Goal: Transaction & Acquisition: Book appointment/travel/reservation

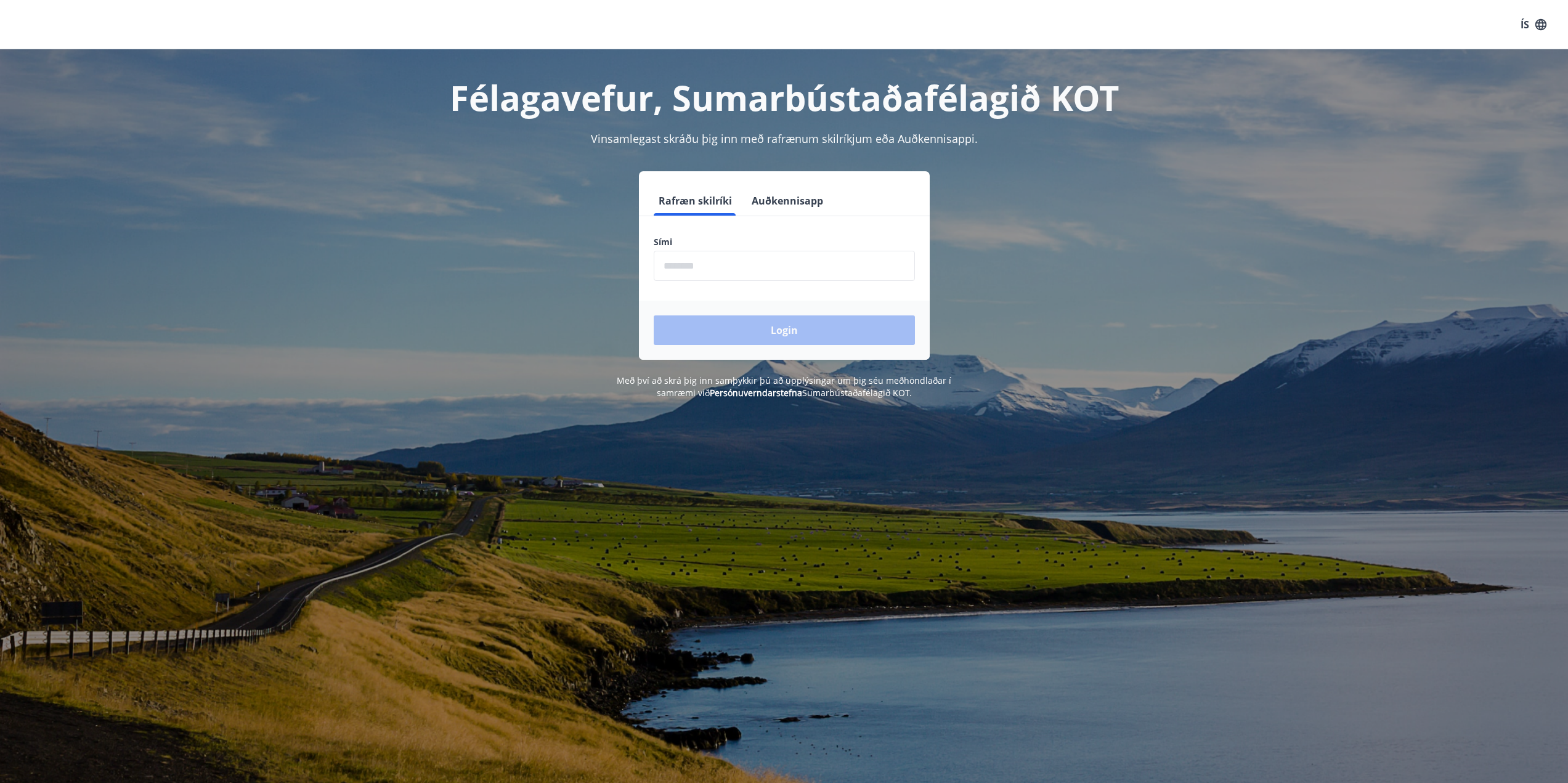
click at [763, 269] on input "phone" at bounding box center [784, 266] width 261 height 30
type input "********"
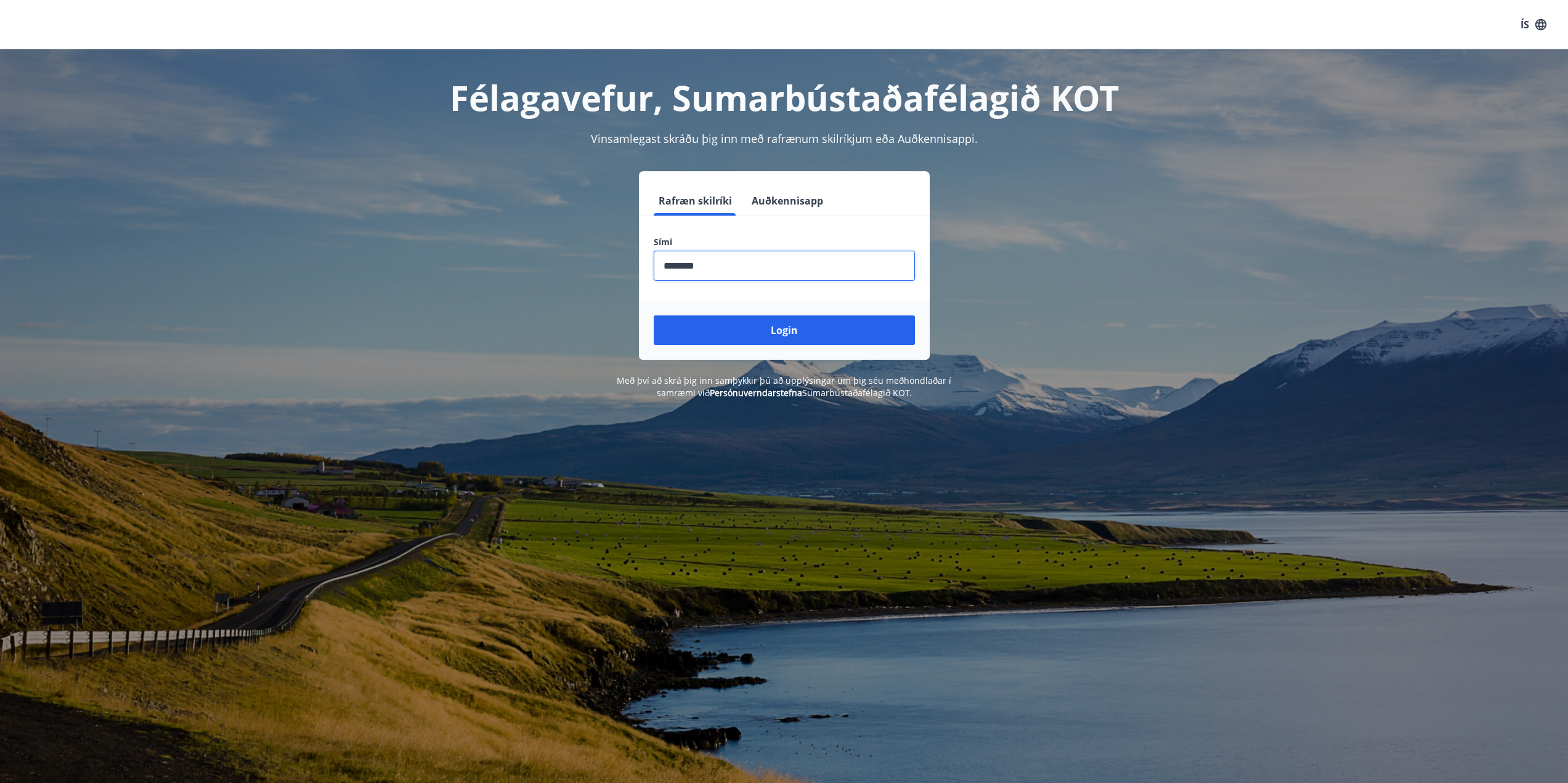
click at [760, 328] on button "Login" at bounding box center [784, 329] width 261 height 29
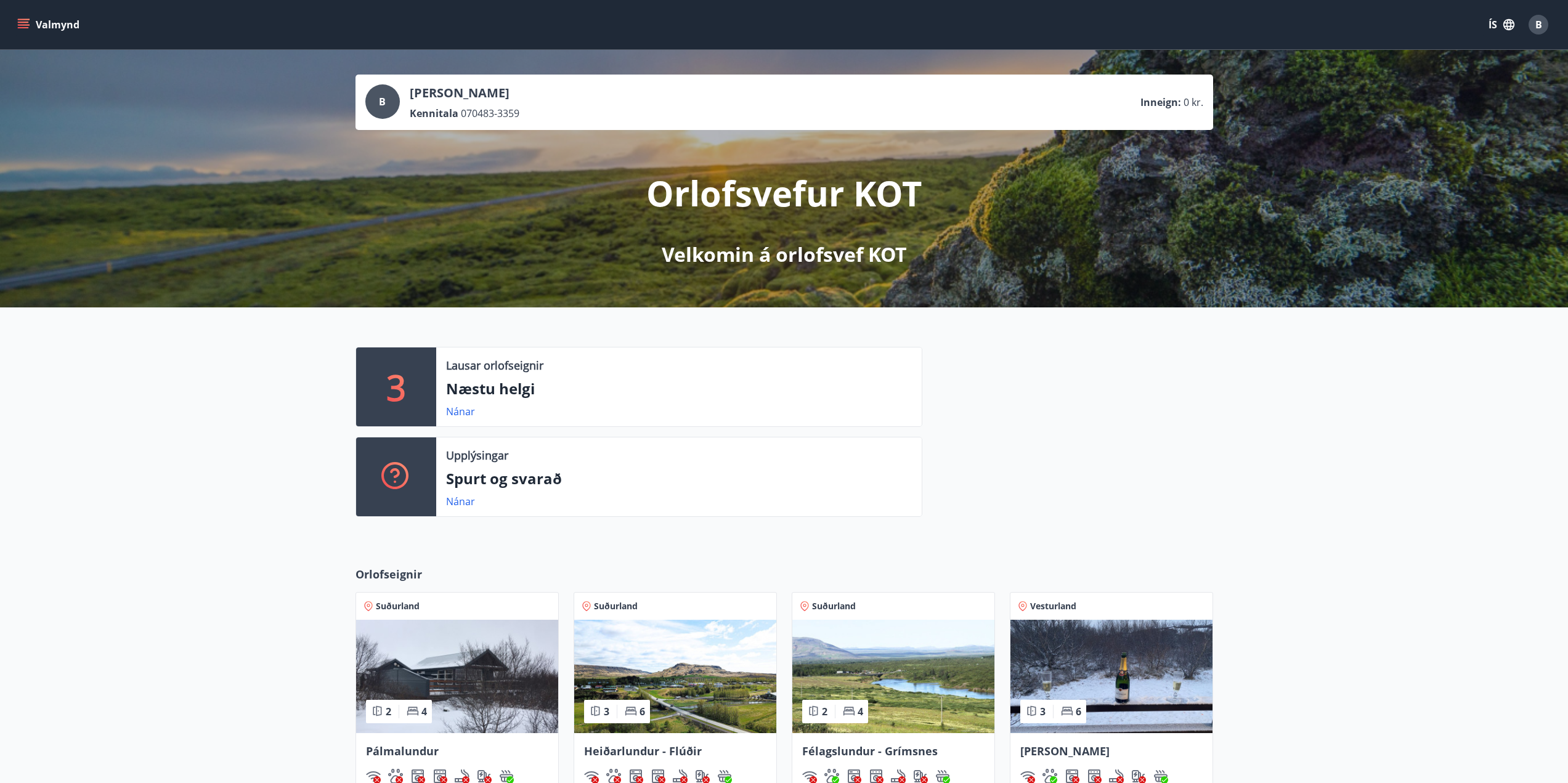
click at [31, 23] on button "Valmynd" at bounding box center [50, 25] width 70 height 23
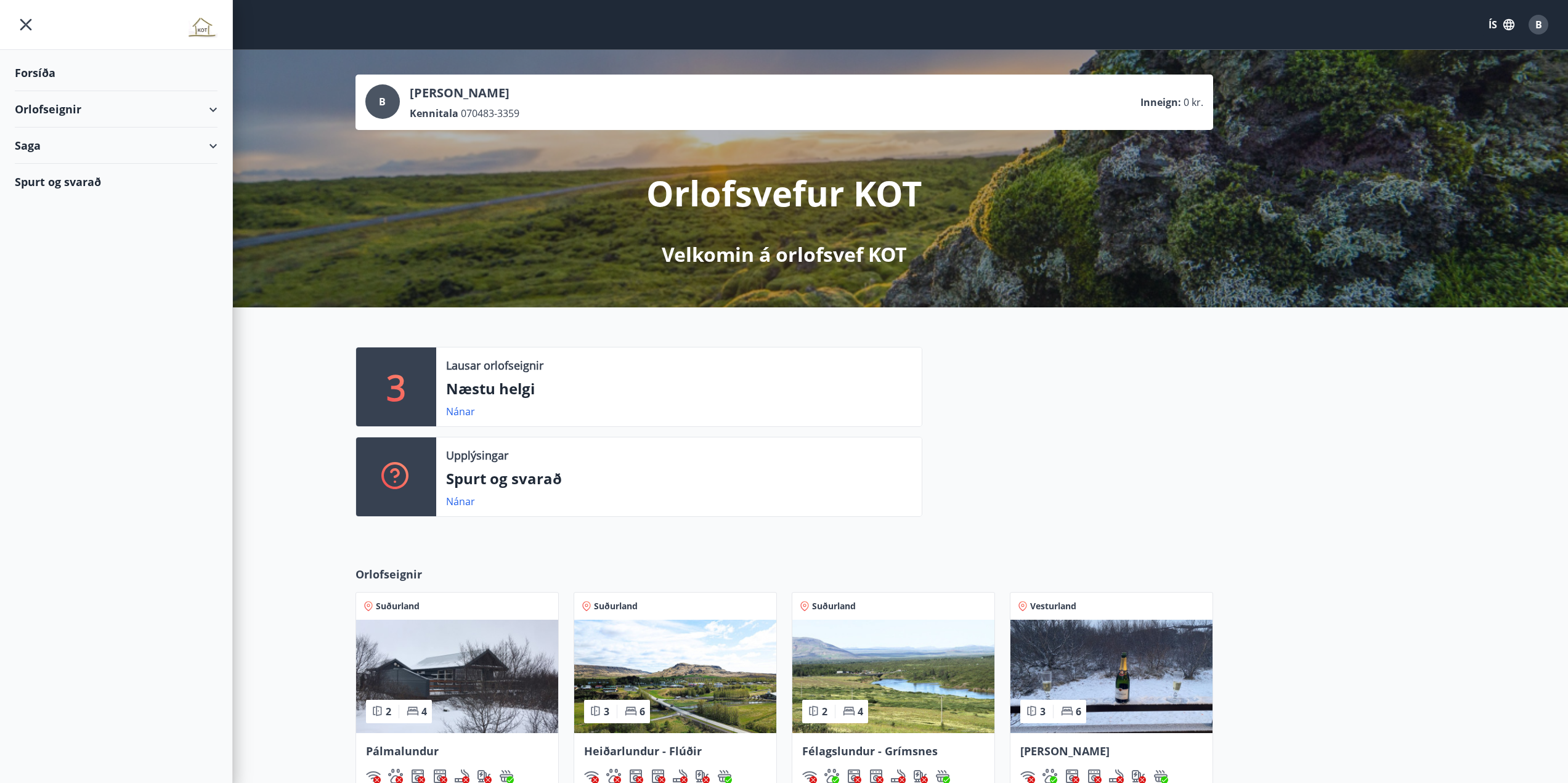
click at [96, 110] on div "Orlofseignir" at bounding box center [116, 109] width 203 height 36
click at [70, 167] on div "Bókunardagatal" at bounding box center [116, 166] width 183 height 26
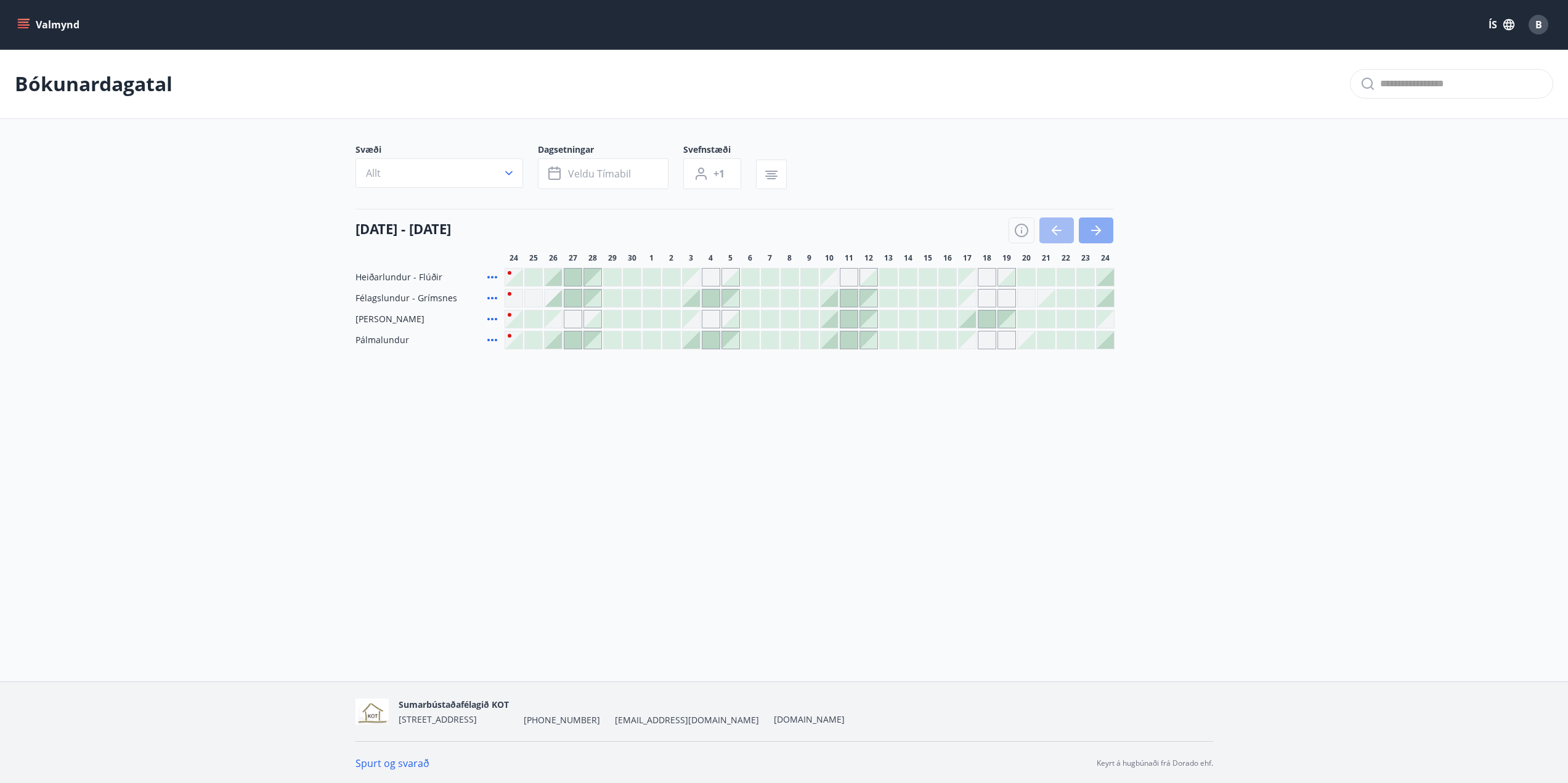
click at [1105, 231] on button "button" at bounding box center [1096, 231] width 35 height 26
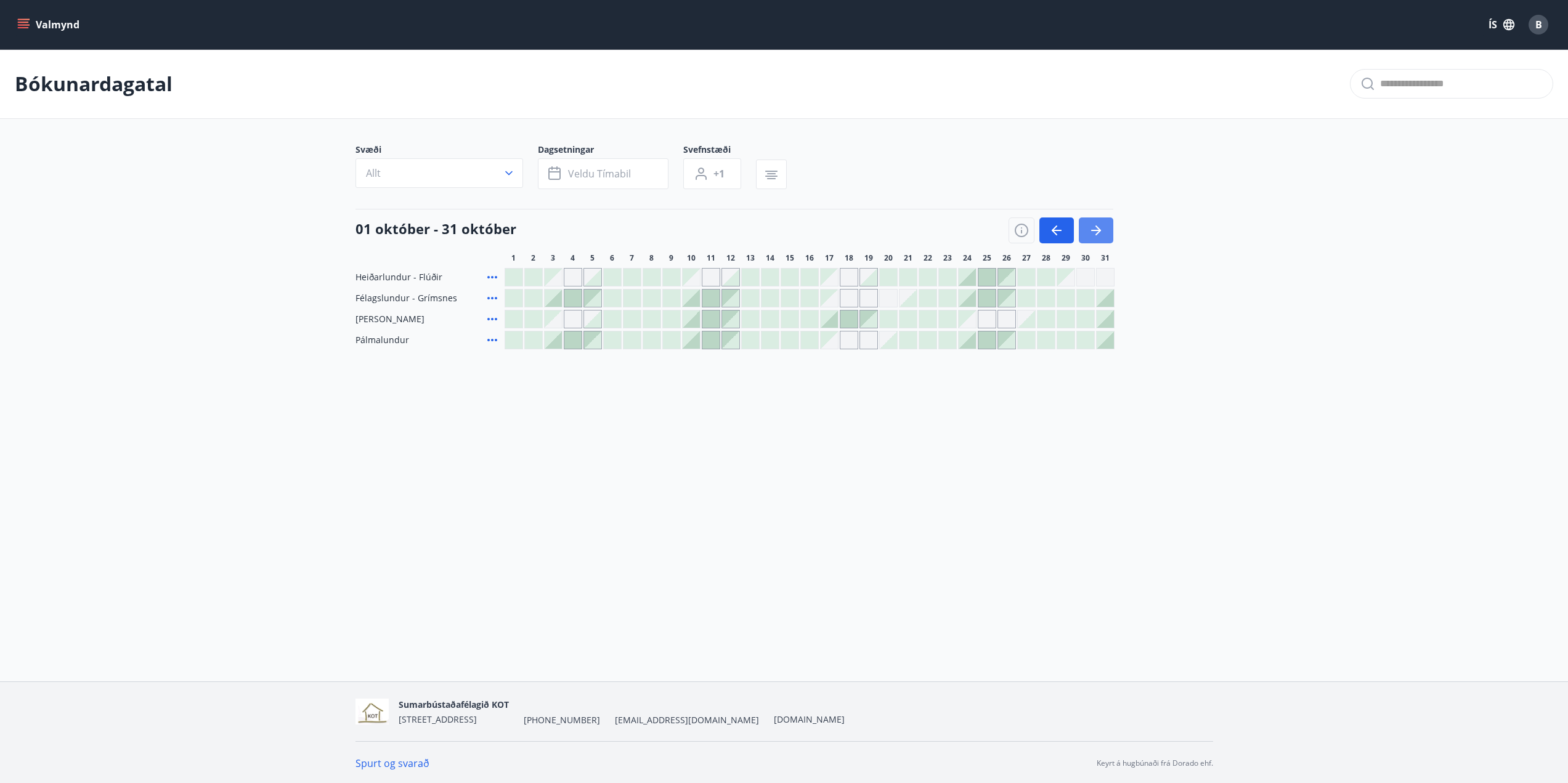
click at [1102, 229] on icon "button" at bounding box center [1097, 231] width 15 height 15
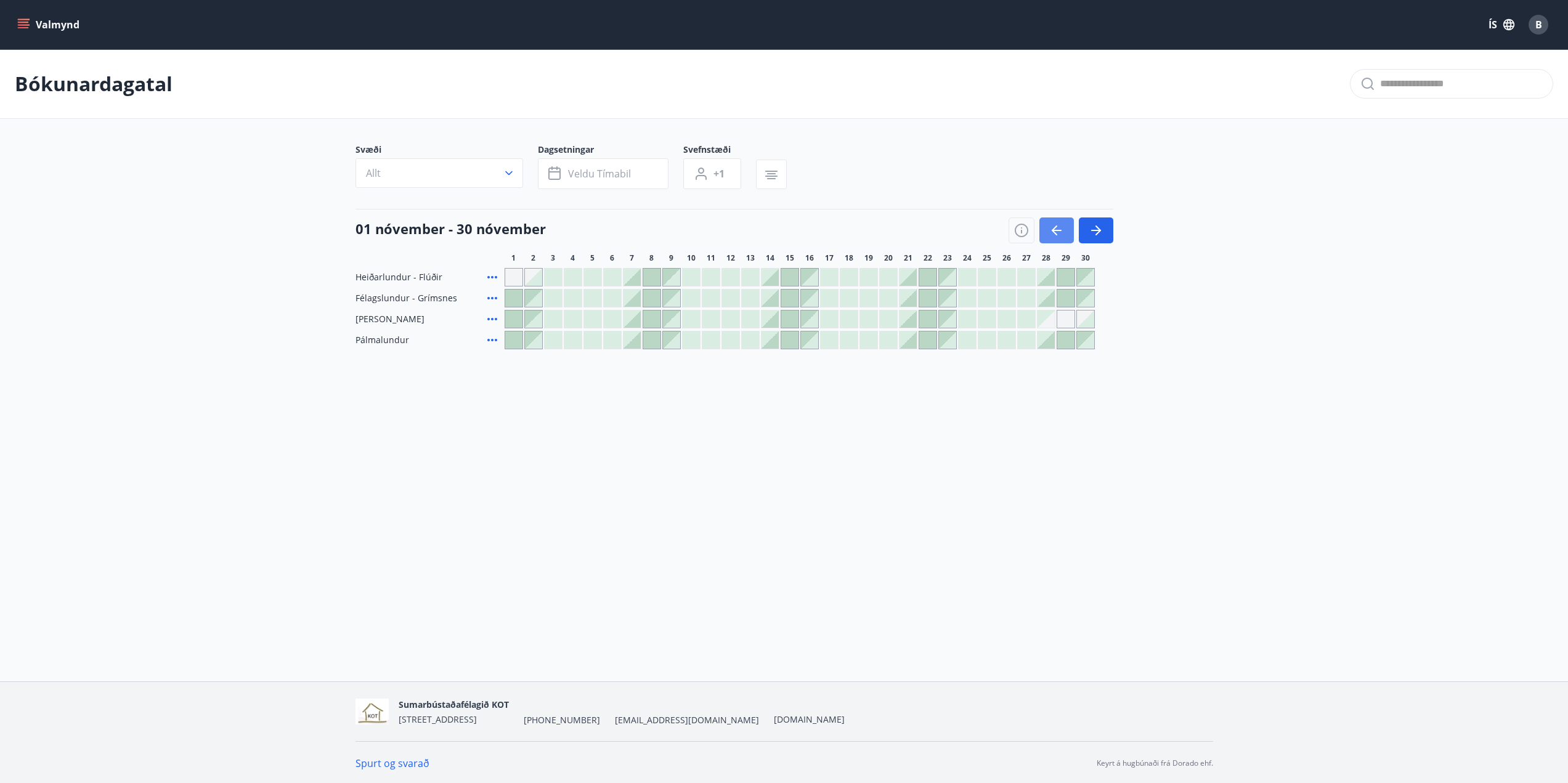
click at [1054, 224] on icon "button" at bounding box center [1057, 231] width 15 height 15
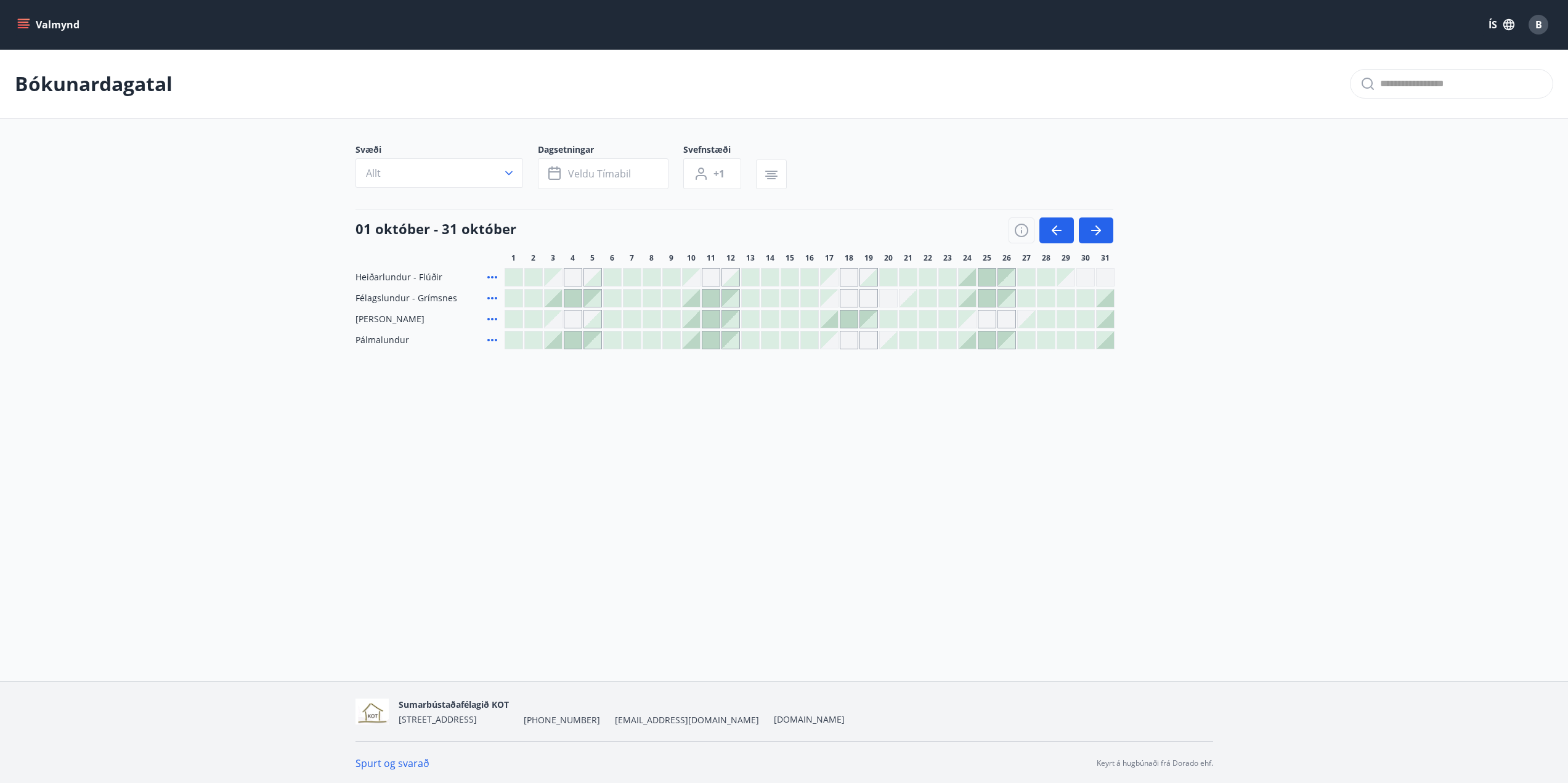
click at [1052, 226] on icon "button" at bounding box center [1057, 231] width 15 height 15
